Goal: Transaction & Acquisition: Purchase product/service

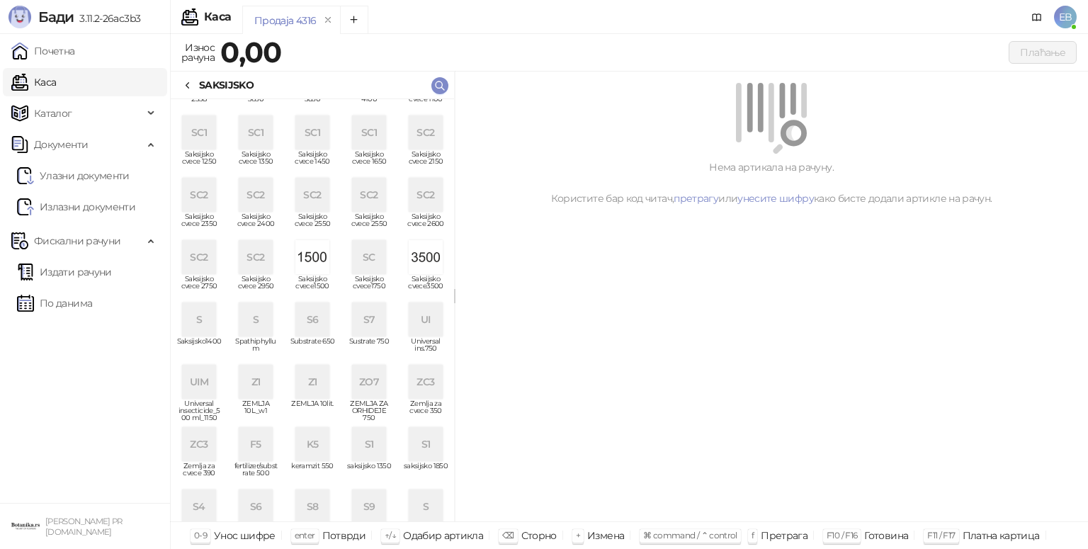
scroll to position [326, 0]
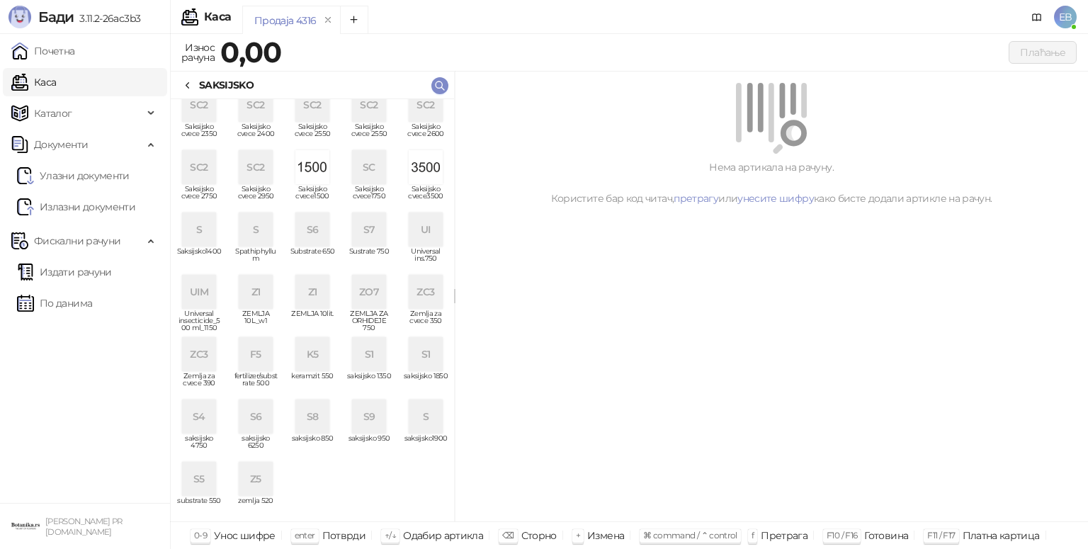
click at [198, 354] on div "ZC3" at bounding box center [199, 354] width 34 height 34
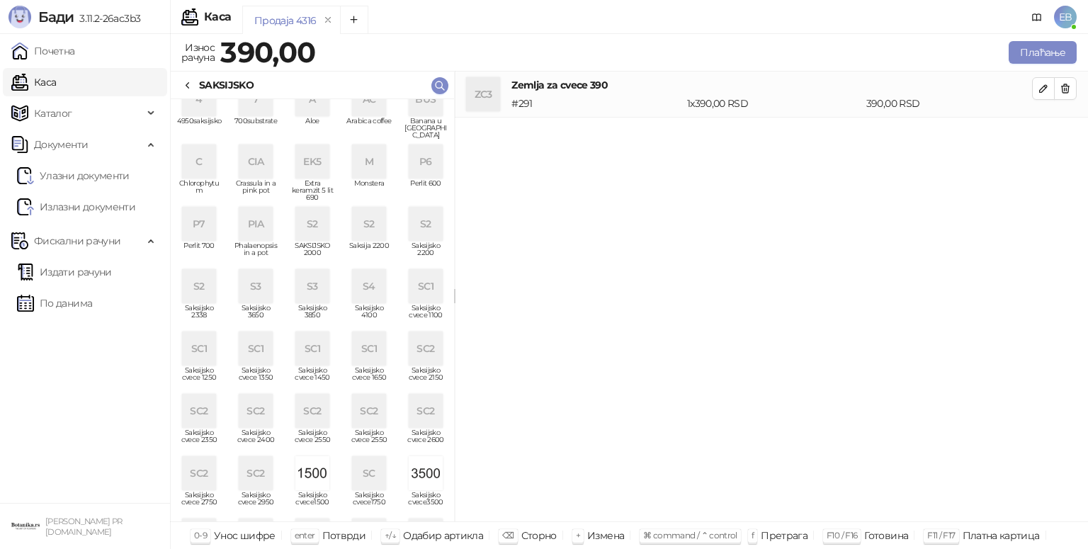
scroll to position [0, 0]
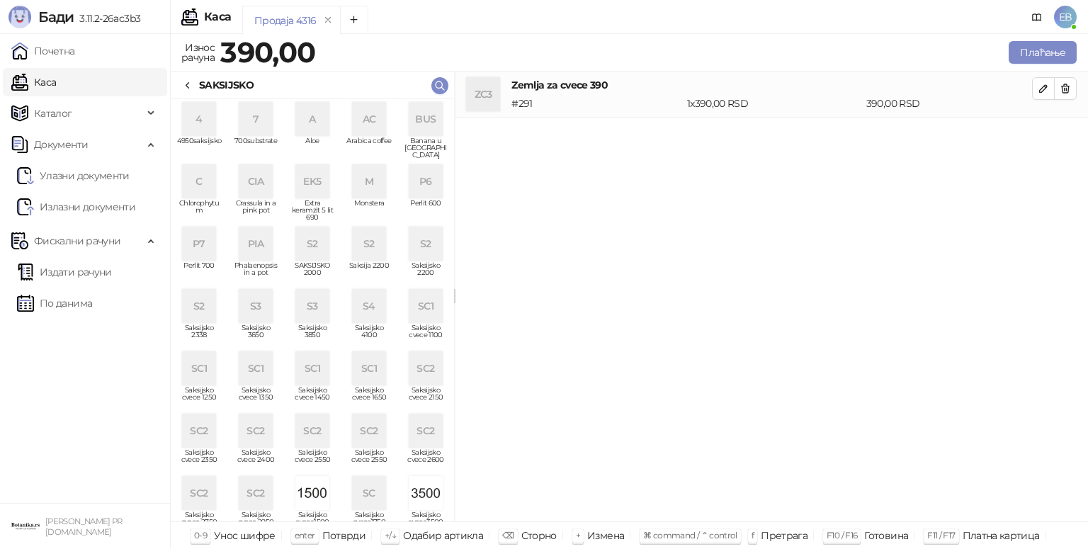
click at [203, 242] on div "P7" at bounding box center [199, 244] width 34 height 34
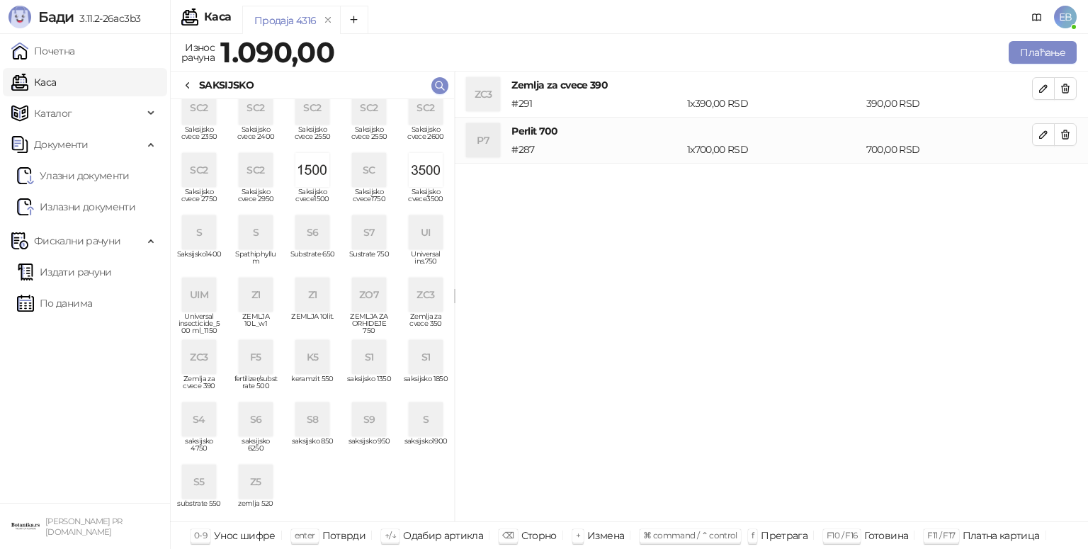
scroll to position [320, 0]
click at [416, 231] on div "UI" at bounding box center [426, 235] width 34 height 34
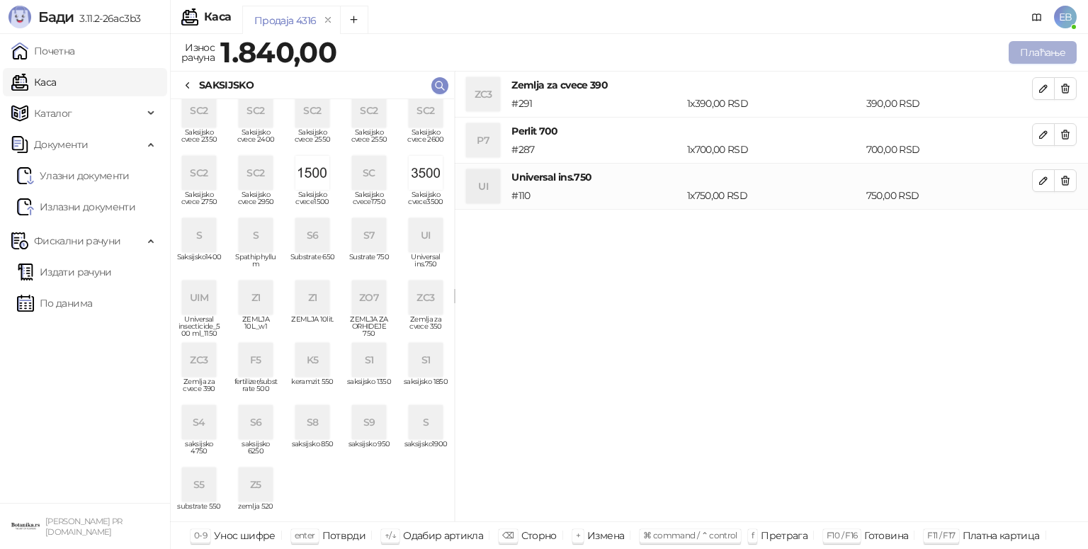
click at [1043, 52] on button "Плаћање" at bounding box center [1043, 52] width 68 height 23
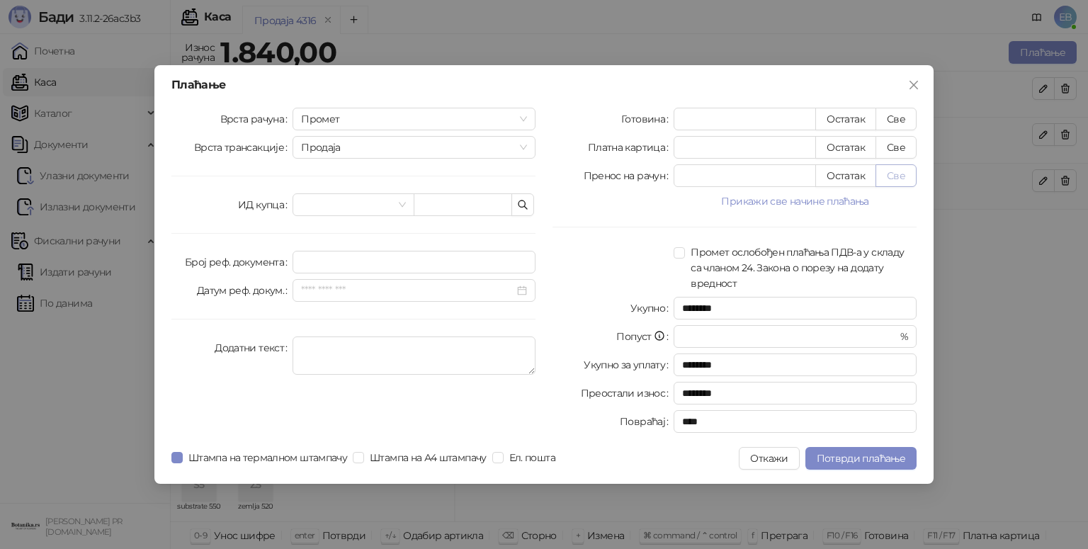
click at [895, 176] on button "Све" at bounding box center [895, 175] width 41 height 23
type input "****"
click at [856, 459] on span "Потврди плаћање" at bounding box center [861, 458] width 89 height 13
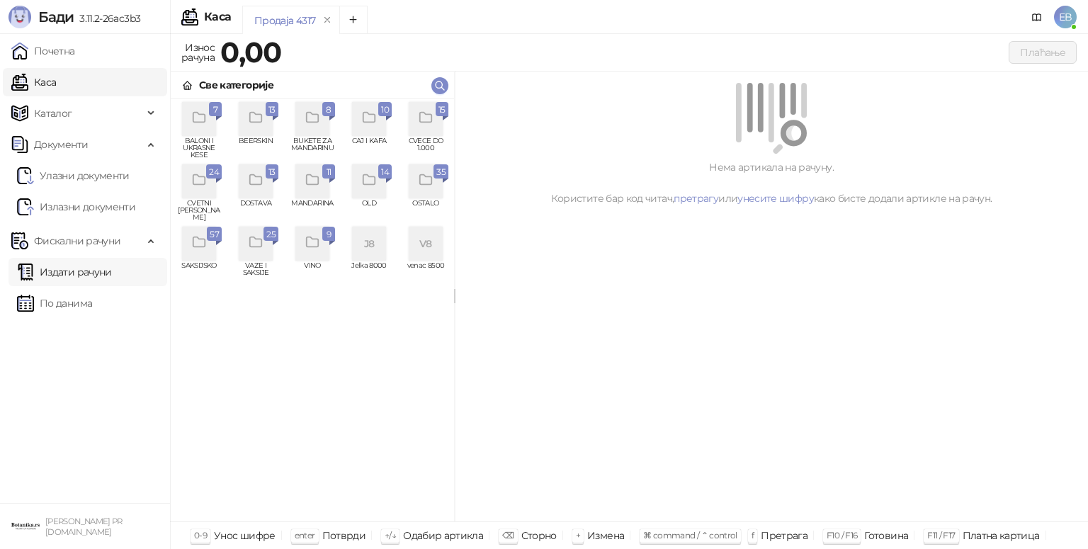
click at [110, 274] on link "Издати рачуни" at bounding box center [64, 272] width 95 height 28
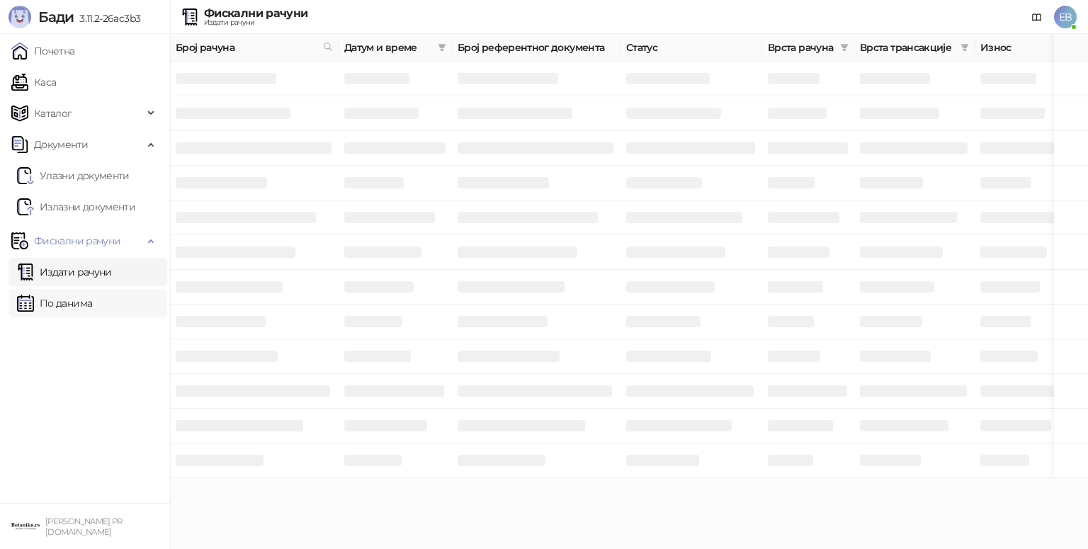
click at [45, 300] on link "По данима" at bounding box center [54, 303] width 75 height 28
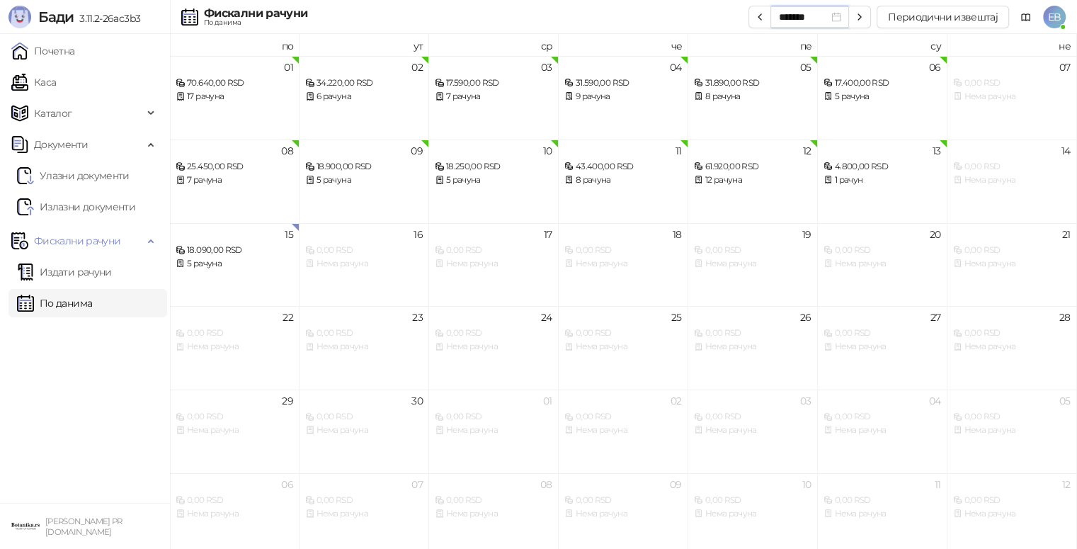
click at [800, 13] on input "*******" at bounding box center [804, 17] width 50 height 16
click at [938, 19] on button "Периодични извештај" at bounding box center [943, 17] width 132 height 23
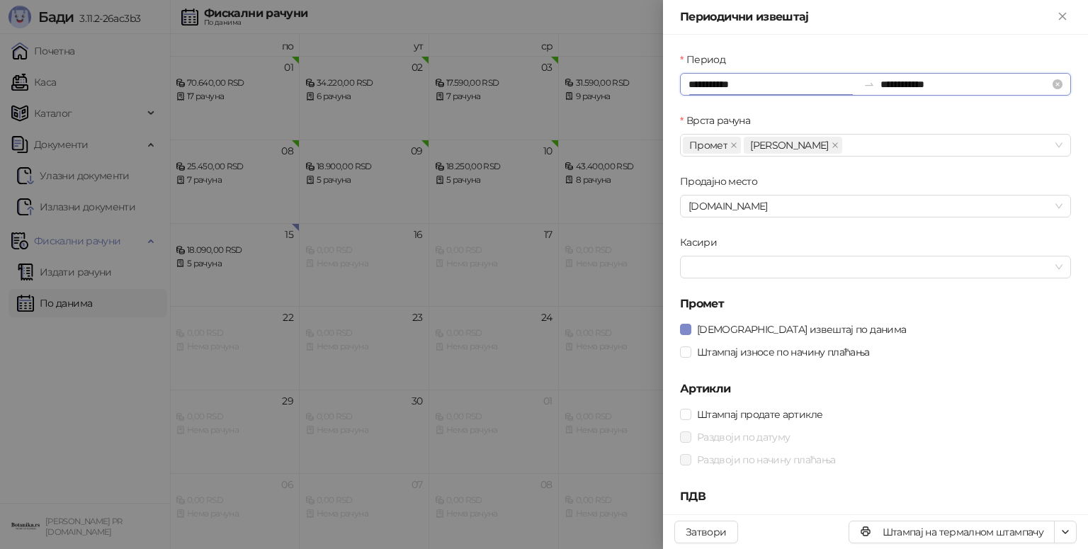
click at [711, 81] on input "**********" at bounding box center [772, 84] width 169 height 16
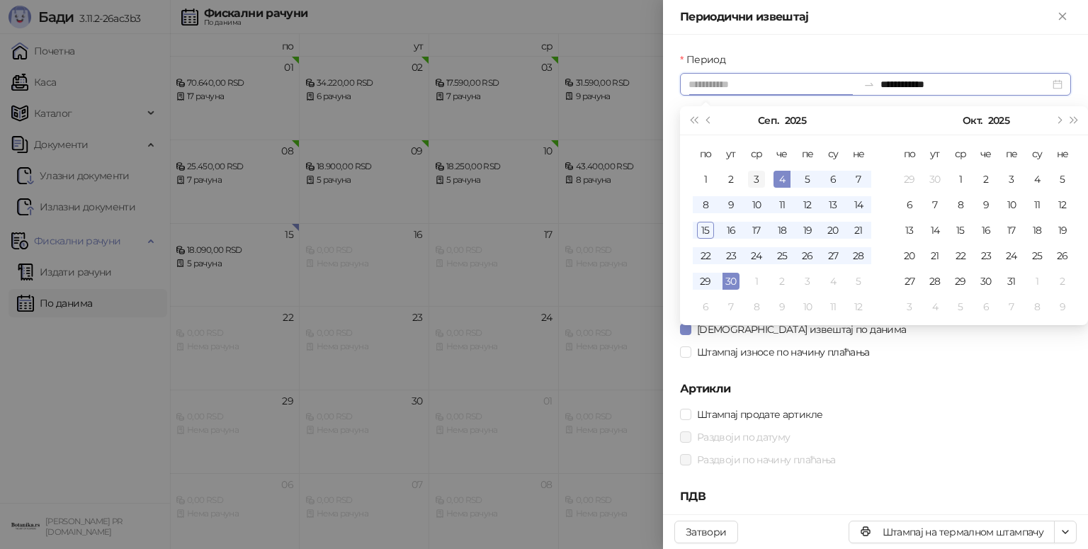
type input "**********"
click at [756, 177] on div "3" at bounding box center [756, 179] width 17 height 17
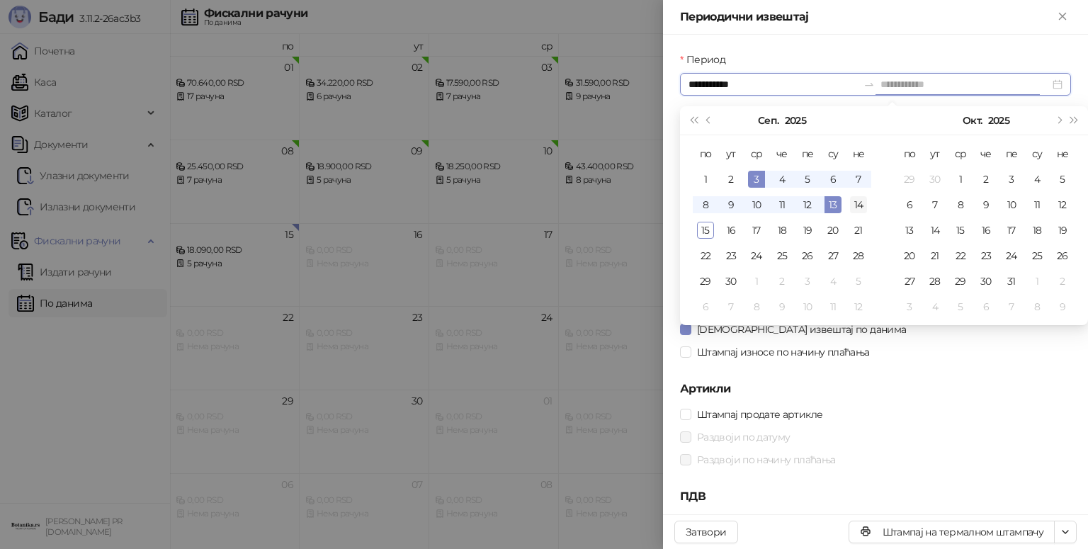
type input "**********"
click at [863, 203] on div "14" at bounding box center [858, 204] width 17 height 17
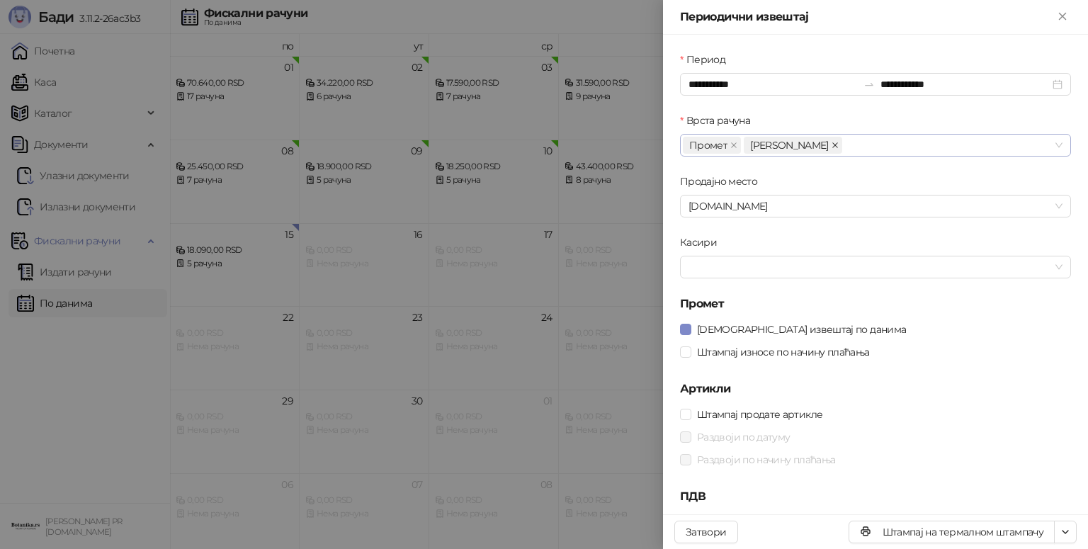
click at [832, 145] on icon "close" at bounding box center [835, 145] width 7 height 7
click at [739, 350] on span "Штампај износе по начину плаћања" at bounding box center [783, 352] width 184 height 16
click at [711, 410] on span "Штампај продате артикле" at bounding box center [759, 415] width 137 height 16
click at [713, 435] on span "Раздвоји по датуму" at bounding box center [743, 437] width 104 height 16
click at [717, 459] on span "Раздвоји по начину плаћања" at bounding box center [765, 460] width 149 height 16
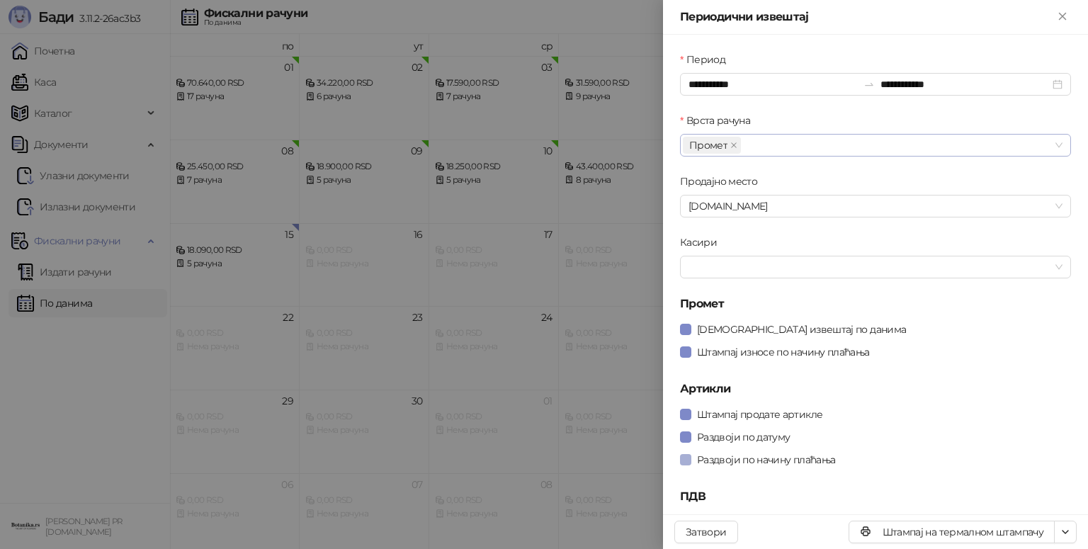
scroll to position [18, 0]
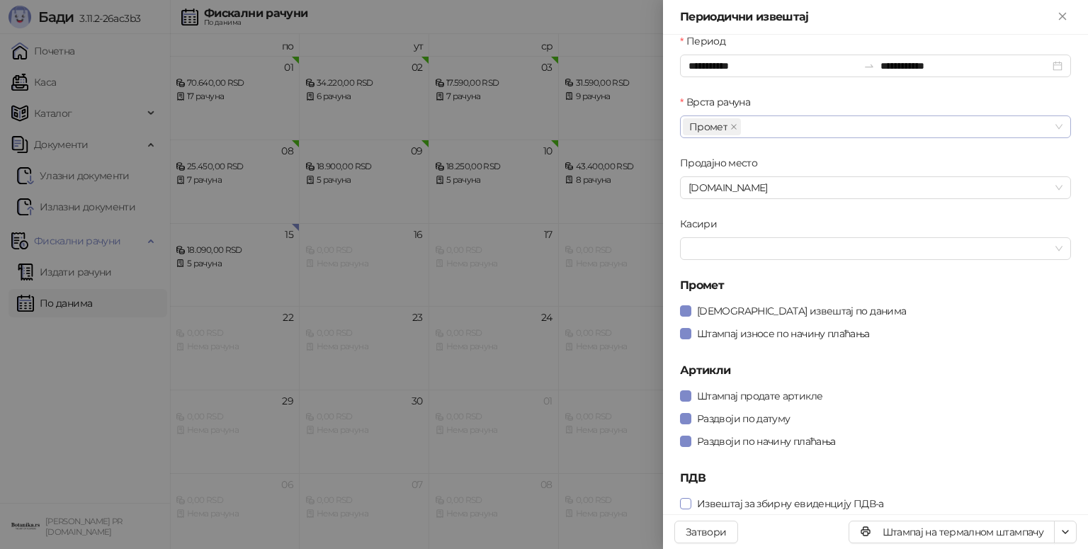
click at [710, 505] on span "Извештај за збирну евиденцију ПДВ-а" at bounding box center [790, 504] width 198 height 16
click at [1048, 480] on span "Штампај на А4 штампачу" at bounding box center [1004, 481] width 122 height 16
click at [711, 540] on button "Затвори" at bounding box center [706, 532] width 64 height 23
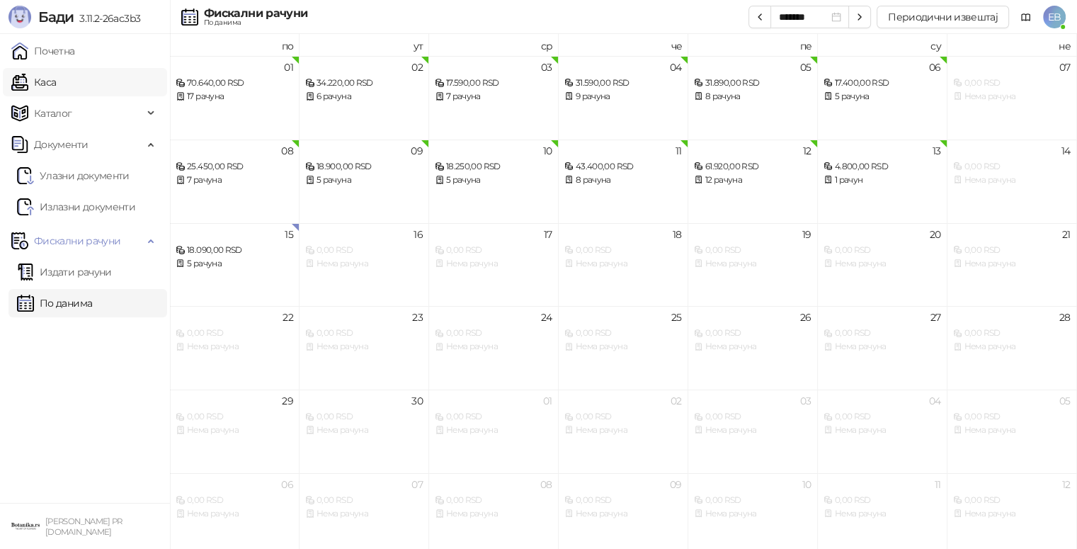
click at [38, 78] on link "Каса" at bounding box center [33, 82] width 45 height 28
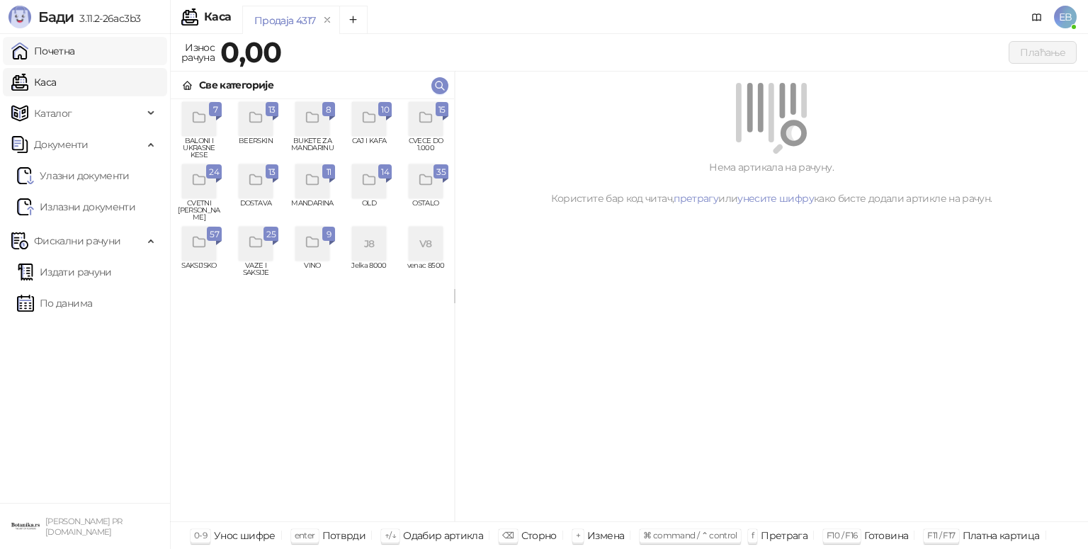
click at [52, 47] on link "Почетна" at bounding box center [43, 51] width 64 height 28
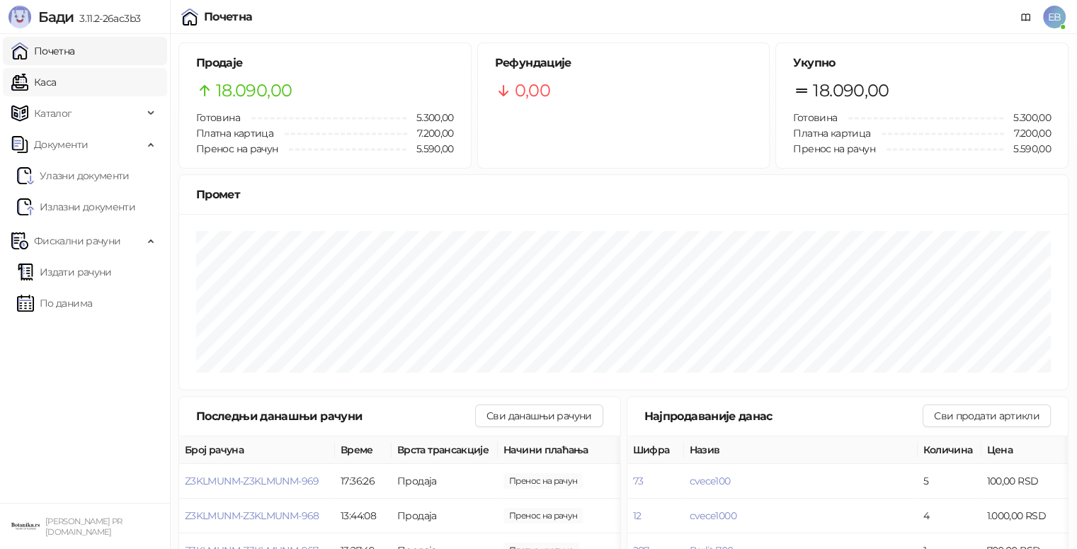
click at [45, 93] on link "Каса" at bounding box center [33, 82] width 45 height 28
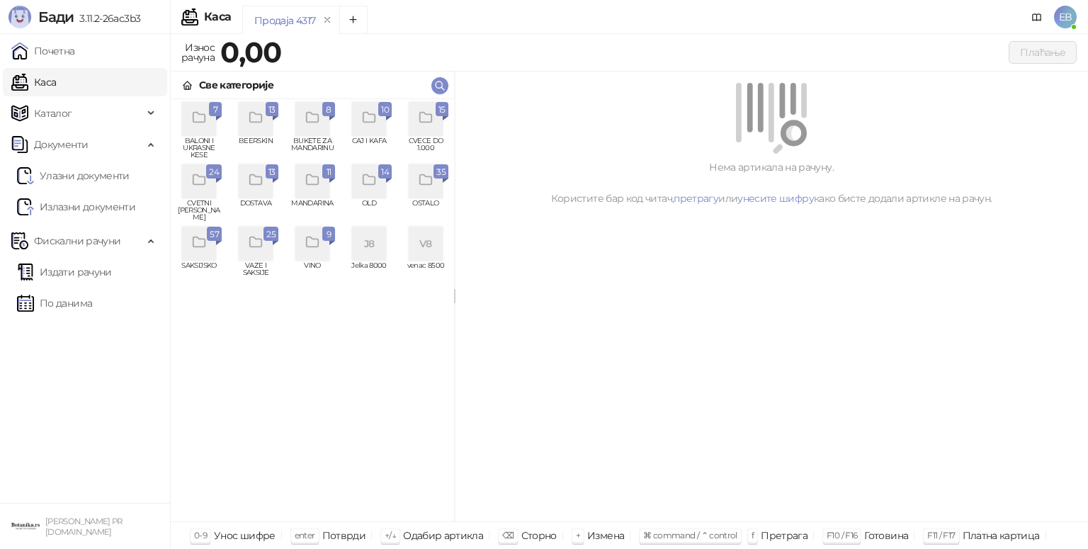
click at [201, 254] on div "grid" at bounding box center [199, 244] width 34 height 34
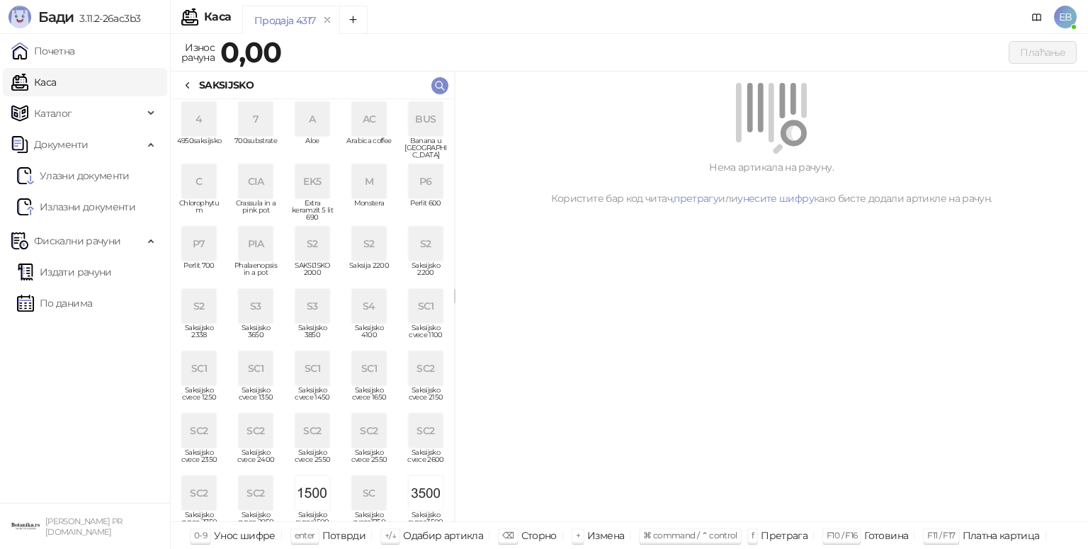
click at [256, 123] on div "7" at bounding box center [256, 119] width 34 height 34
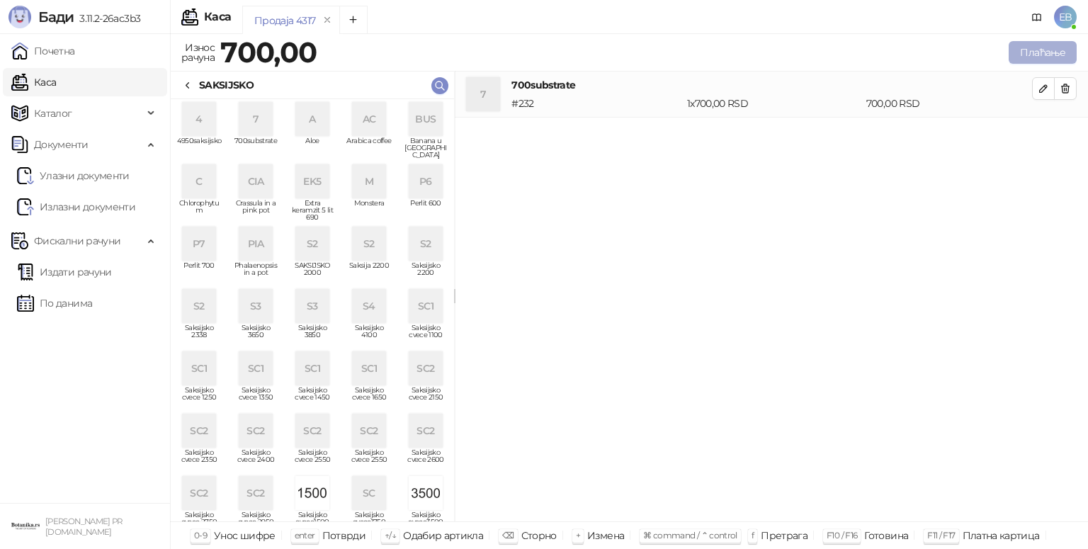
click at [1033, 56] on button "Плаћање" at bounding box center [1043, 52] width 68 height 23
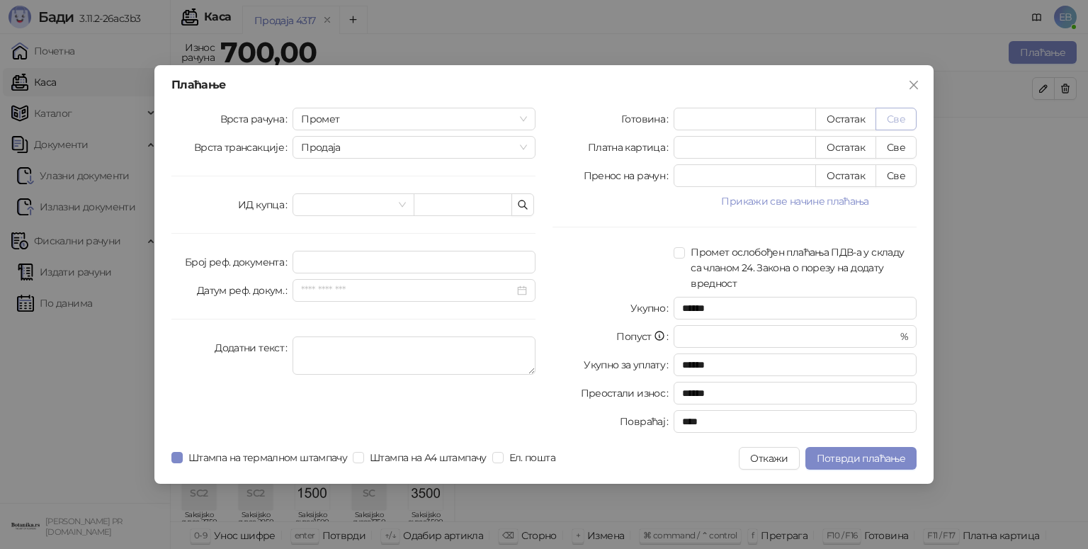
click at [904, 121] on button "Све" at bounding box center [895, 119] width 41 height 23
type input "***"
type input "****"
click at [388, 205] on input "search" at bounding box center [346, 204] width 91 height 21
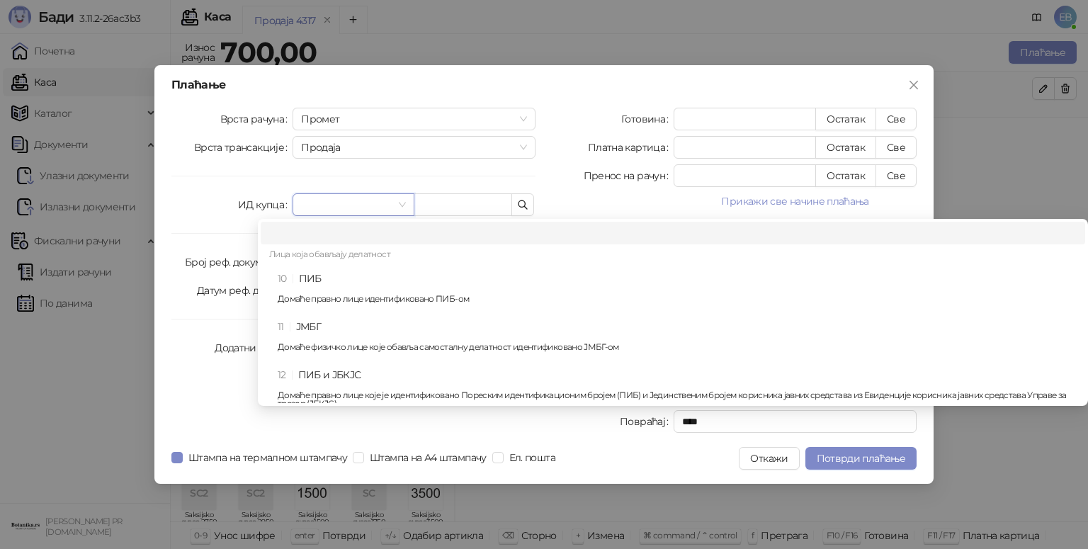
click at [336, 280] on div "10 ПИБ Домаће правно лице идентификовано ПИБ-ом" at bounding box center [677, 291] width 799 height 41
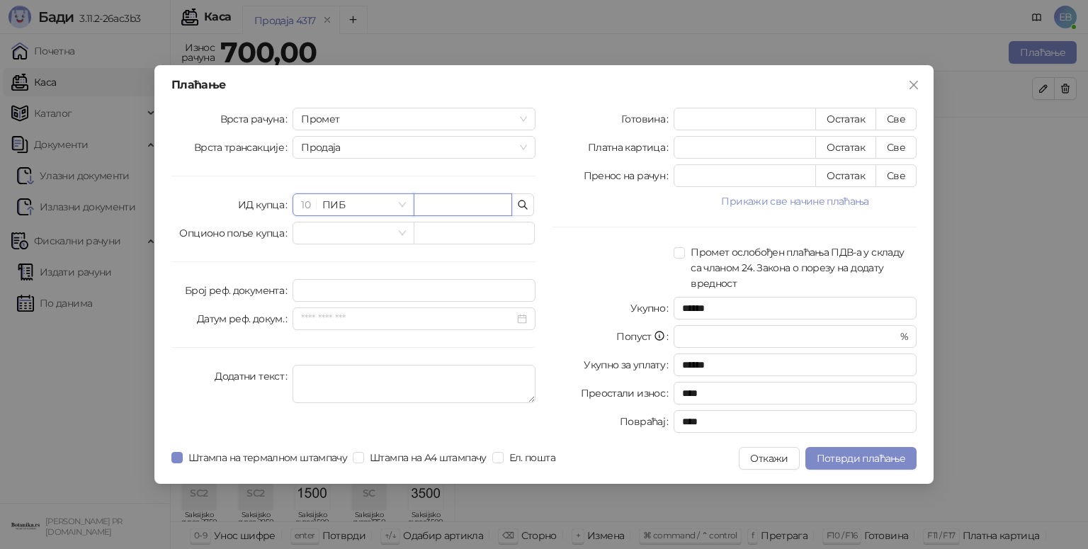
click at [455, 202] on input "text" at bounding box center [463, 204] width 98 height 23
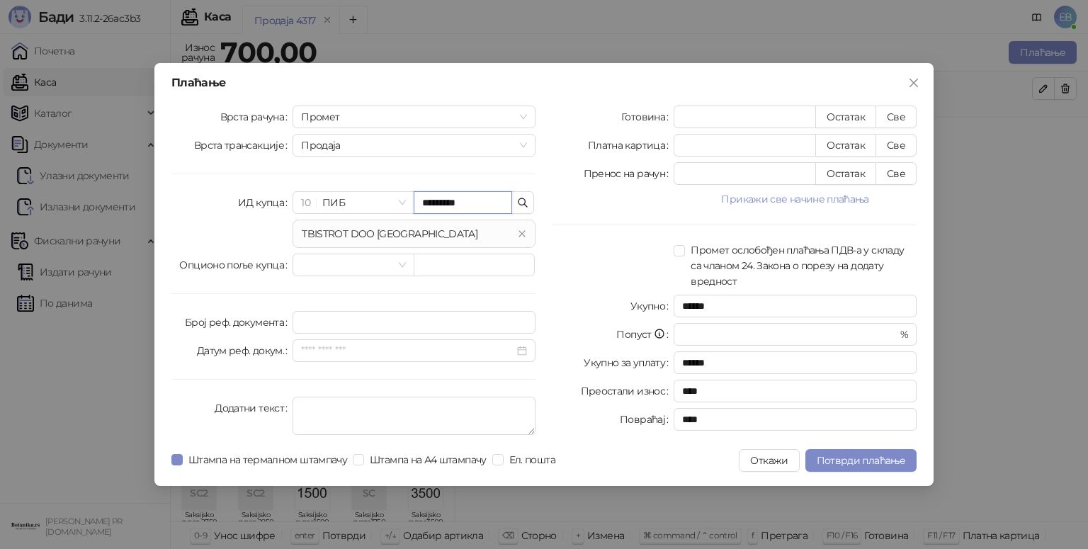
type input "*********"
click at [573, 195] on div at bounding box center [612, 199] width 121 height 17
click at [859, 461] on span "Потврди плаћање" at bounding box center [861, 460] width 89 height 13
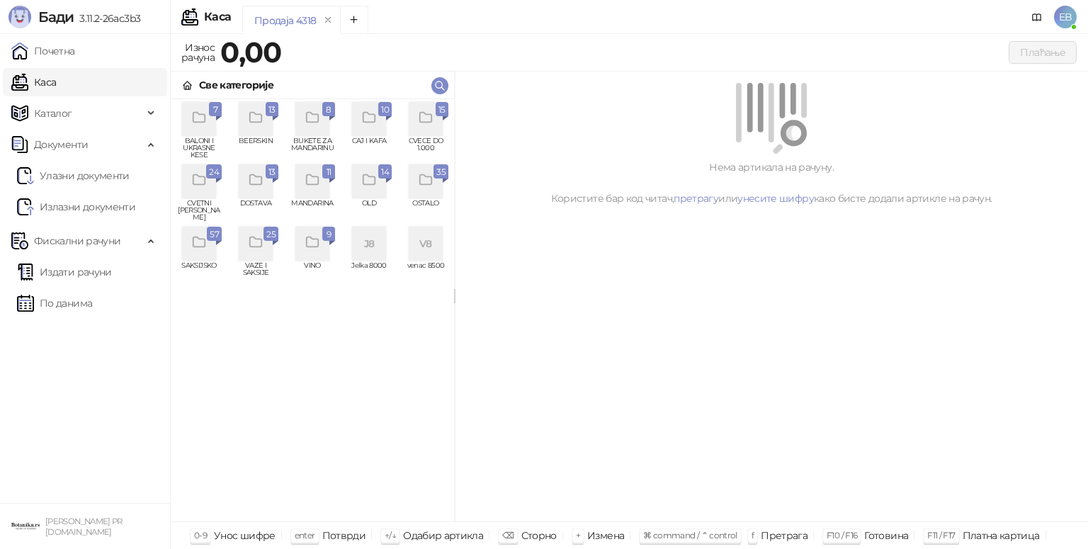
click at [257, 244] on icon "grid" at bounding box center [256, 242] width 16 height 16
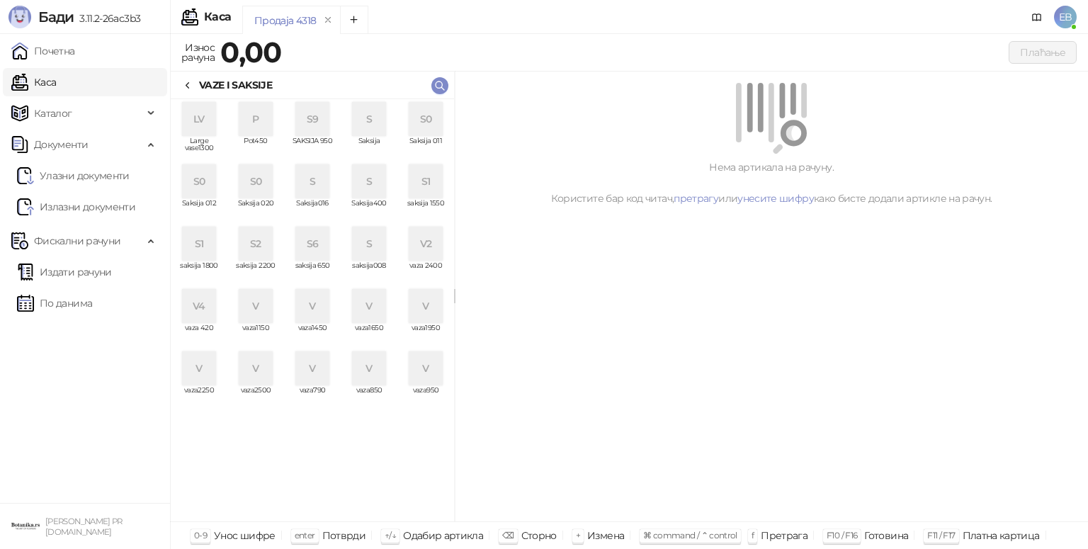
click at [259, 312] on div "V" at bounding box center [256, 306] width 34 height 34
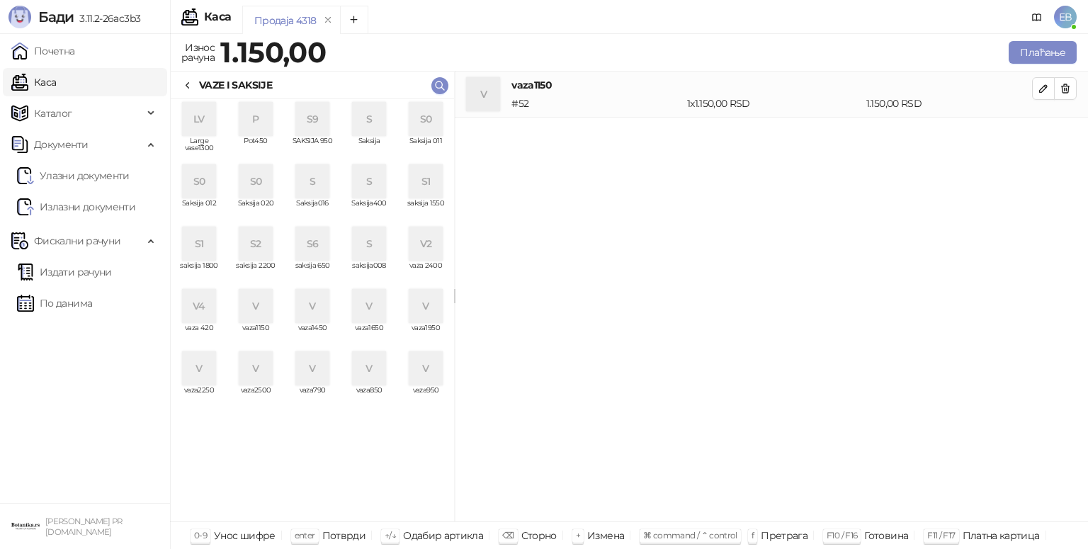
click at [188, 84] on icon at bounding box center [187, 85] width 11 height 11
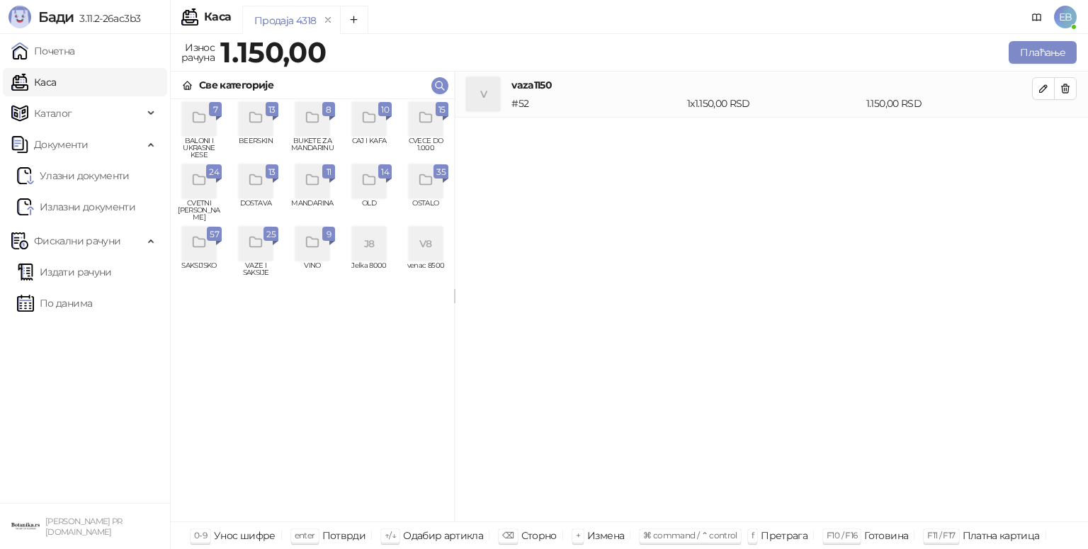
click at [430, 120] on icon "grid" at bounding box center [426, 118] width 16 height 16
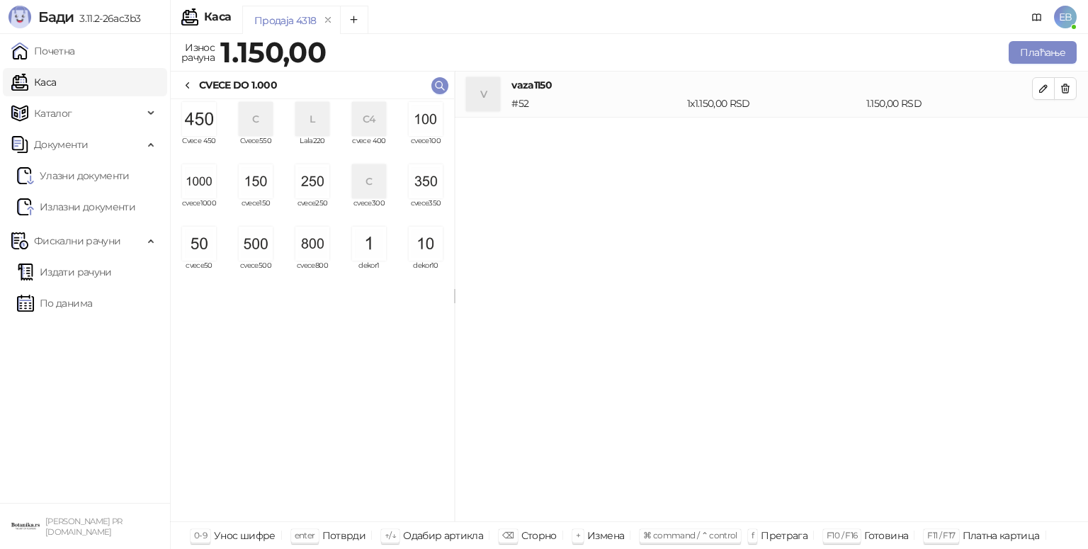
click at [208, 179] on img "grid" at bounding box center [199, 181] width 34 height 34
click at [208, 187] on img "grid" at bounding box center [199, 181] width 34 height 34
click at [207, 183] on img "grid" at bounding box center [199, 181] width 34 height 34
click at [425, 125] on img "grid" at bounding box center [426, 119] width 34 height 34
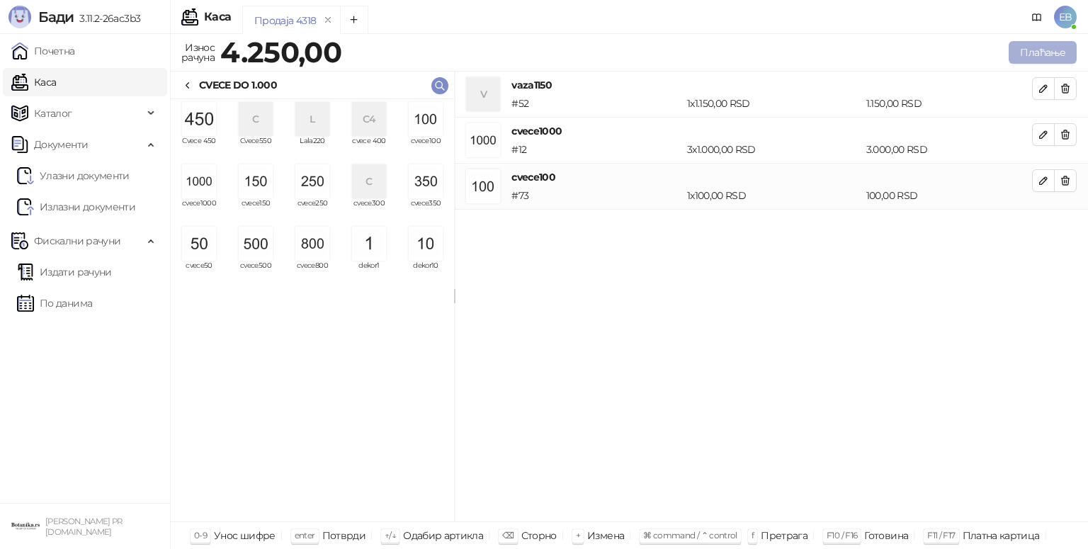
click at [1029, 51] on button "Плаћање" at bounding box center [1043, 52] width 68 height 23
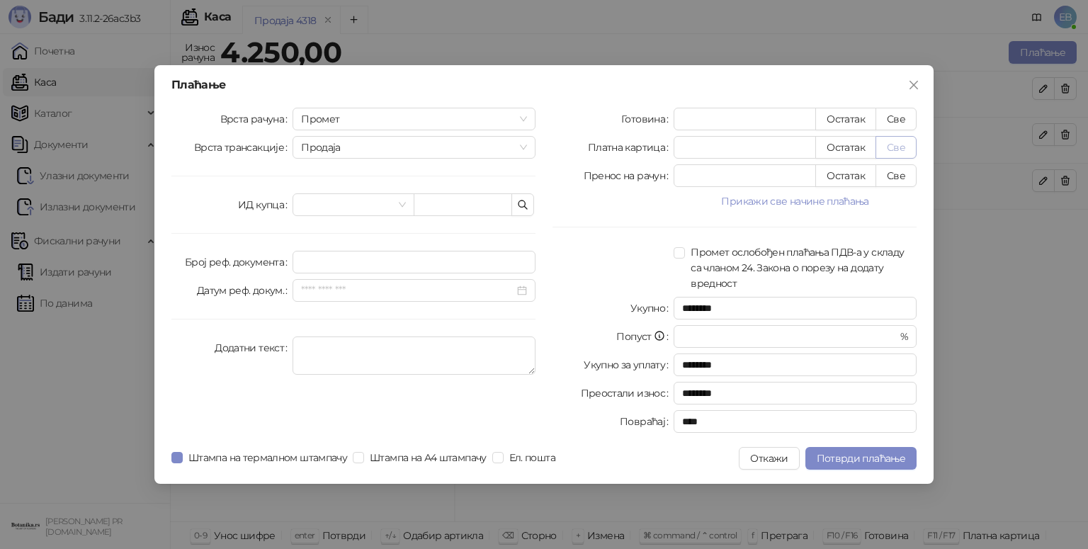
click at [896, 148] on button "Све" at bounding box center [895, 147] width 41 height 23
type input "****"
click at [834, 456] on span "Потврди плаћање" at bounding box center [861, 458] width 89 height 13
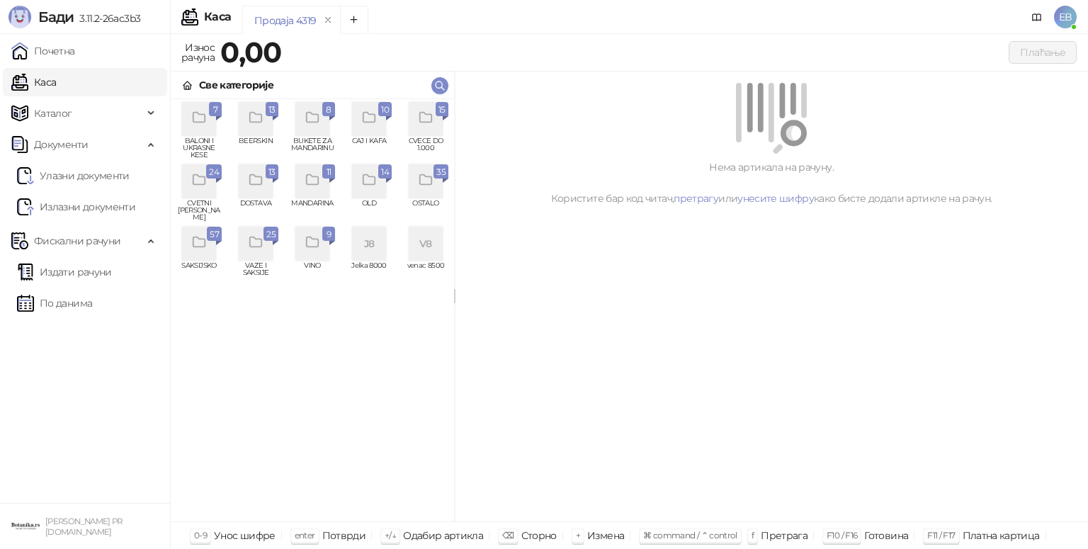
click at [196, 183] on icon "grid" at bounding box center [199, 180] width 16 height 16
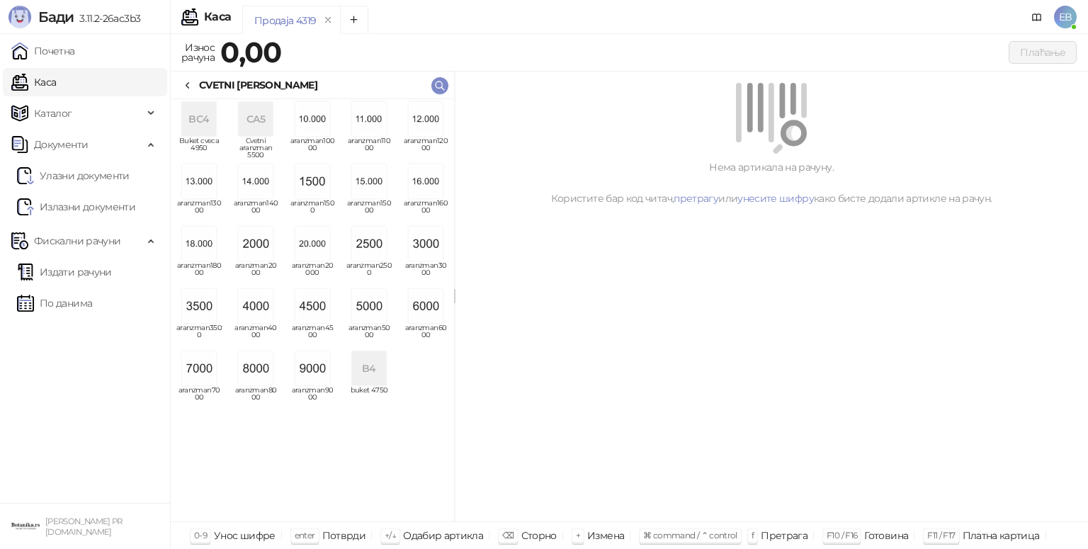
click at [367, 314] on img "grid" at bounding box center [369, 306] width 34 height 34
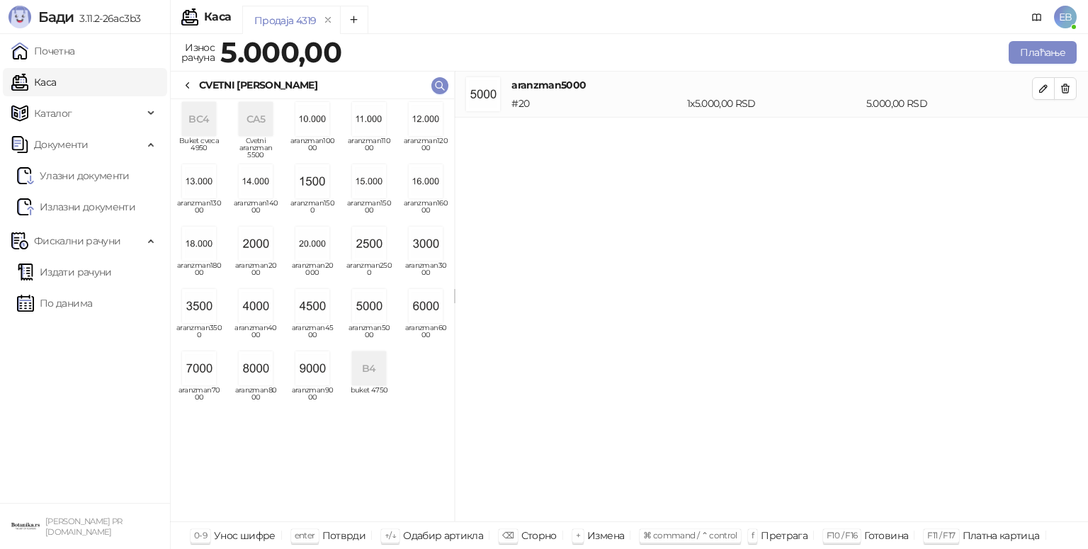
click at [193, 74] on div "CVETNI [PERSON_NAME]" at bounding box center [312, 86] width 283 height 28
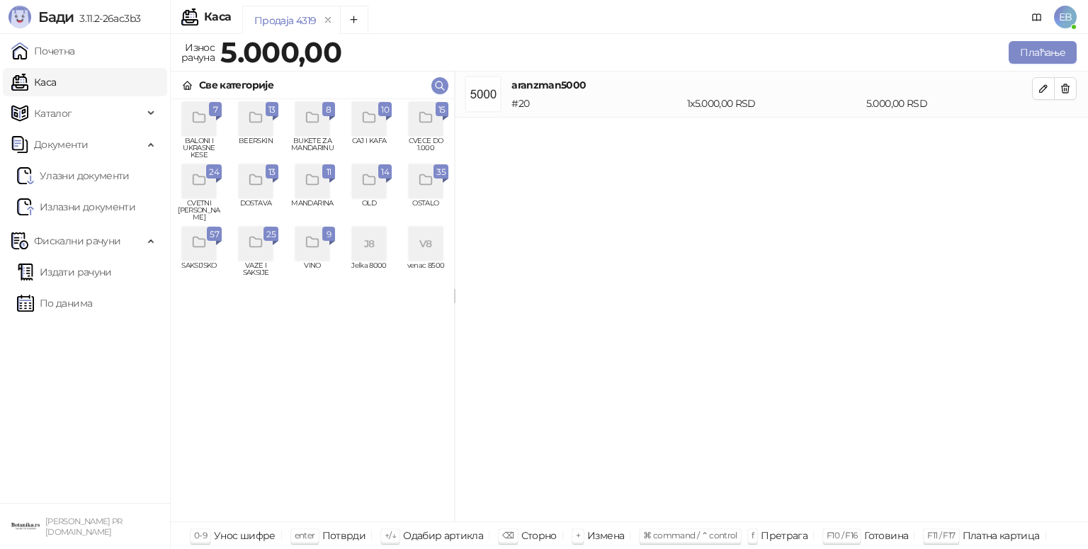
click at [434, 127] on div "grid" at bounding box center [426, 119] width 34 height 34
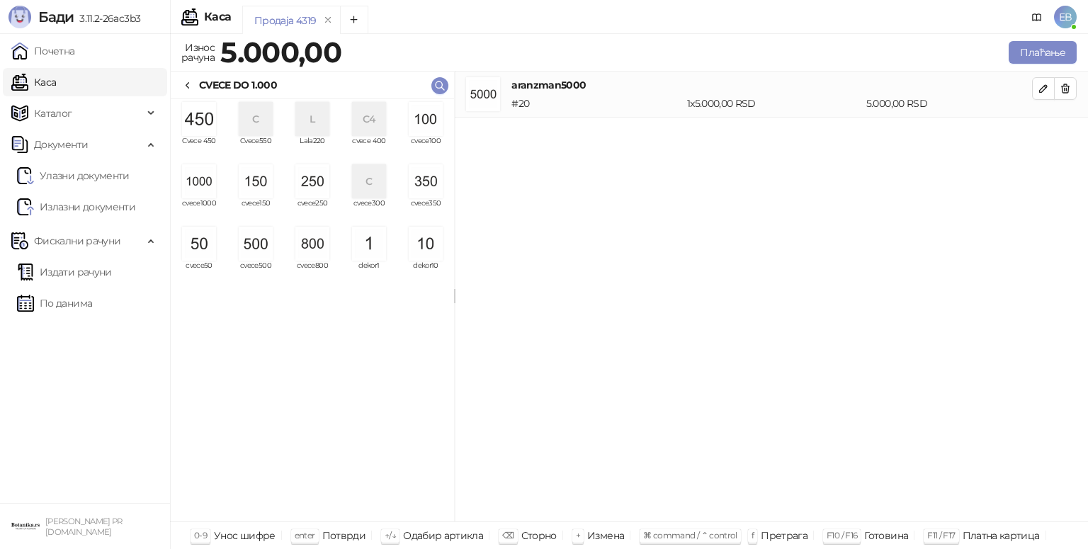
click at [311, 188] on img "grid" at bounding box center [312, 181] width 34 height 34
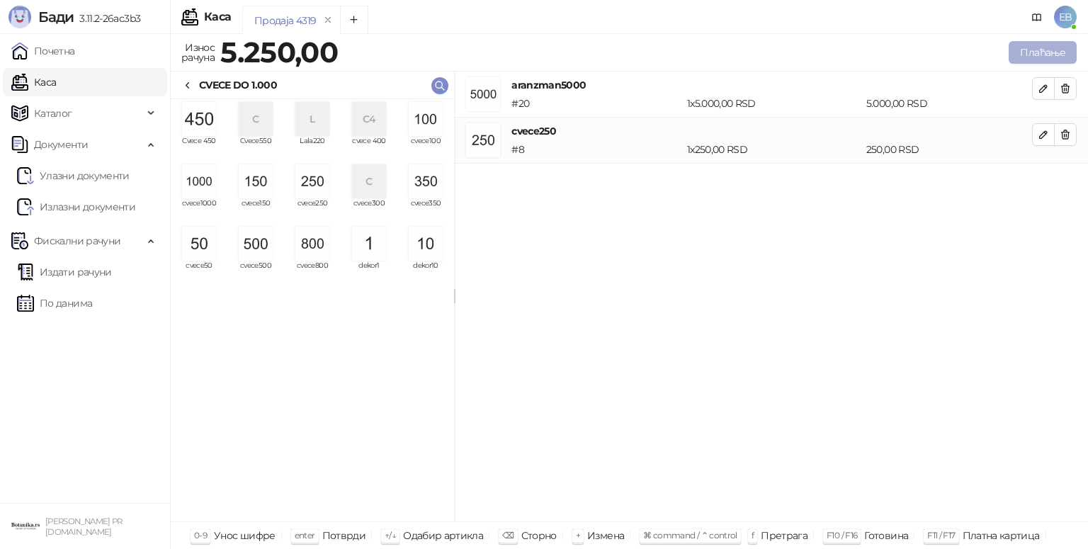
click at [1055, 57] on button "Плаћање" at bounding box center [1043, 52] width 68 height 23
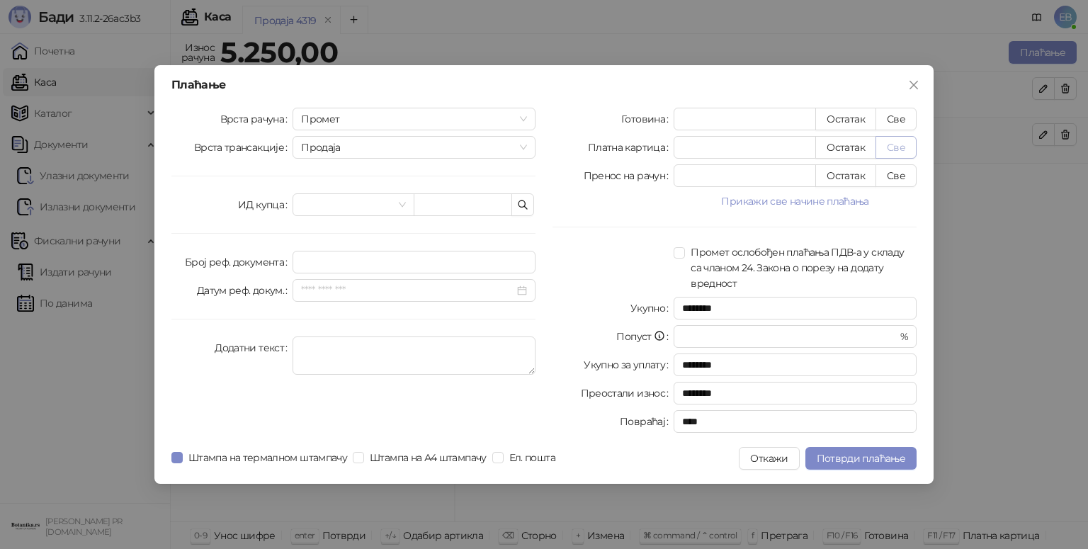
click at [904, 144] on button "Све" at bounding box center [895, 147] width 41 height 23
type input "****"
click at [895, 459] on span "Потврди плаћање" at bounding box center [861, 458] width 89 height 13
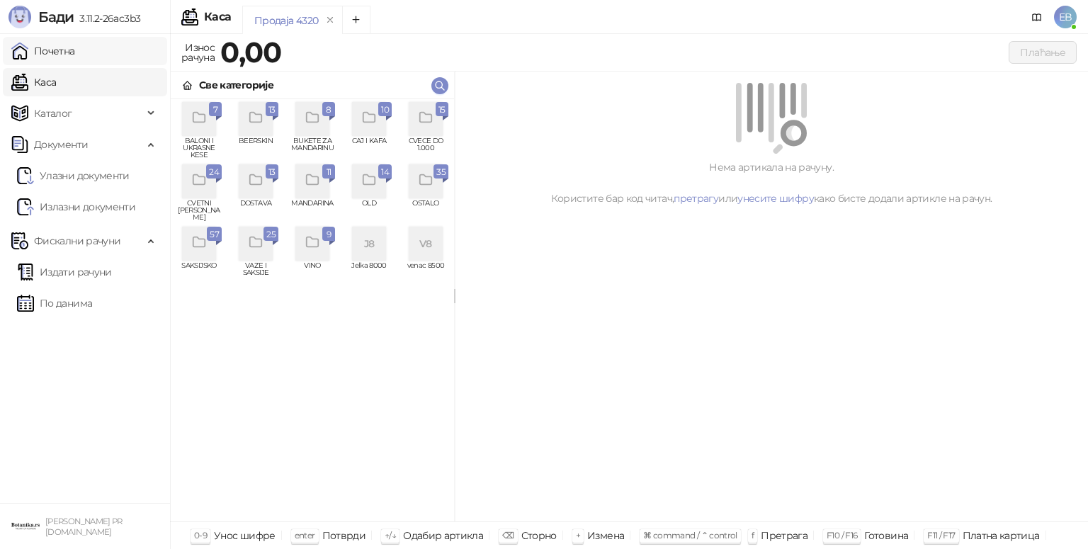
click at [59, 49] on link "Почетна" at bounding box center [43, 51] width 64 height 28
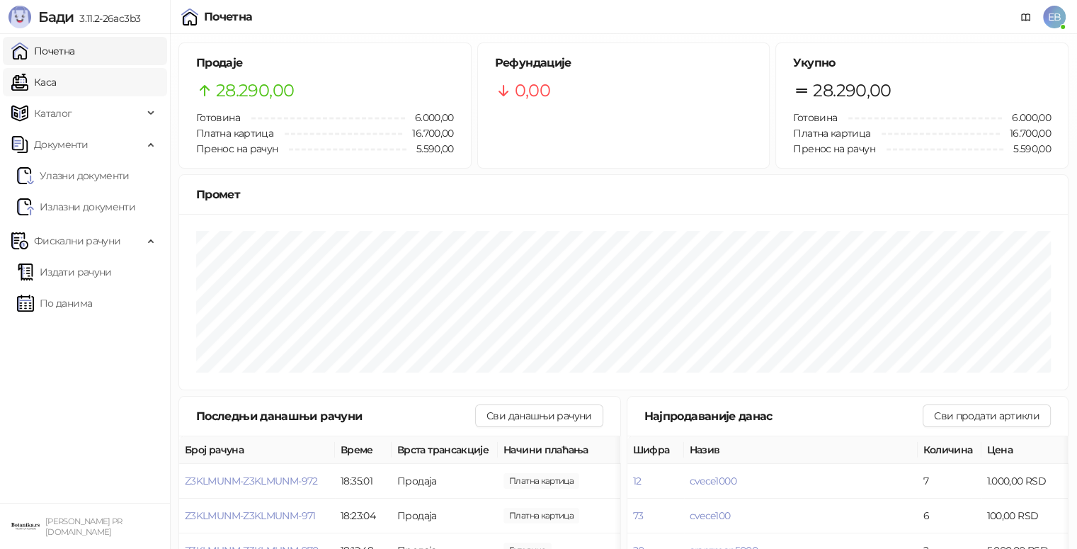
click at [56, 87] on link "Каса" at bounding box center [33, 82] width 45 height 28
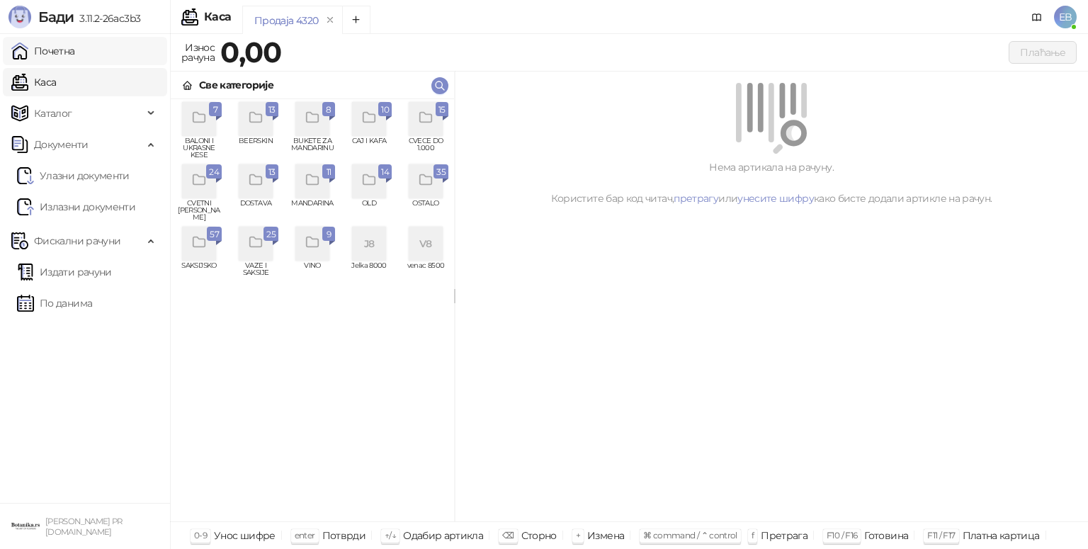
click at [40, 44] on link "Почетна" at bounding box center [43, 51] width 64 height 28
